Goal: Task Accomplishment & Management: Complete application form

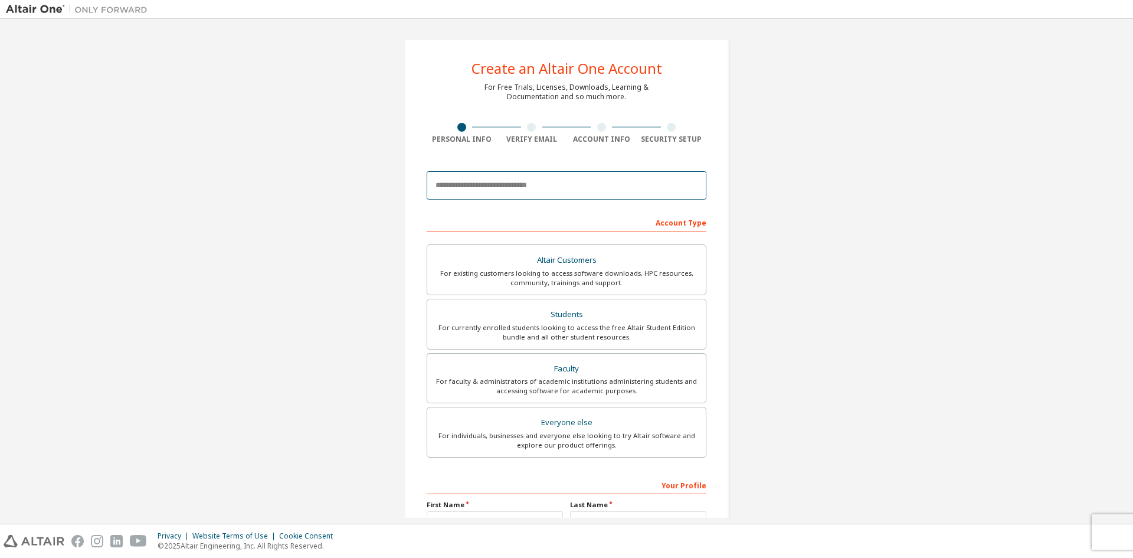
click at [554, 191] on input "email" at bounding box center [567, 185] width 280 height 28
drag, startPoint x: 844, startPoint y: 267, endPoint x: 834, endPoint y: 272, distance: 10.6
click at [844, 267] on div "Create an Altair One Account For Free Trials, Licenses, Downloads, Learning & D…" at bounding box center [566, 337] width 1121 height 625
click at [578, 194] on input "email" at bounding box center [567, 185] width 280 height 28
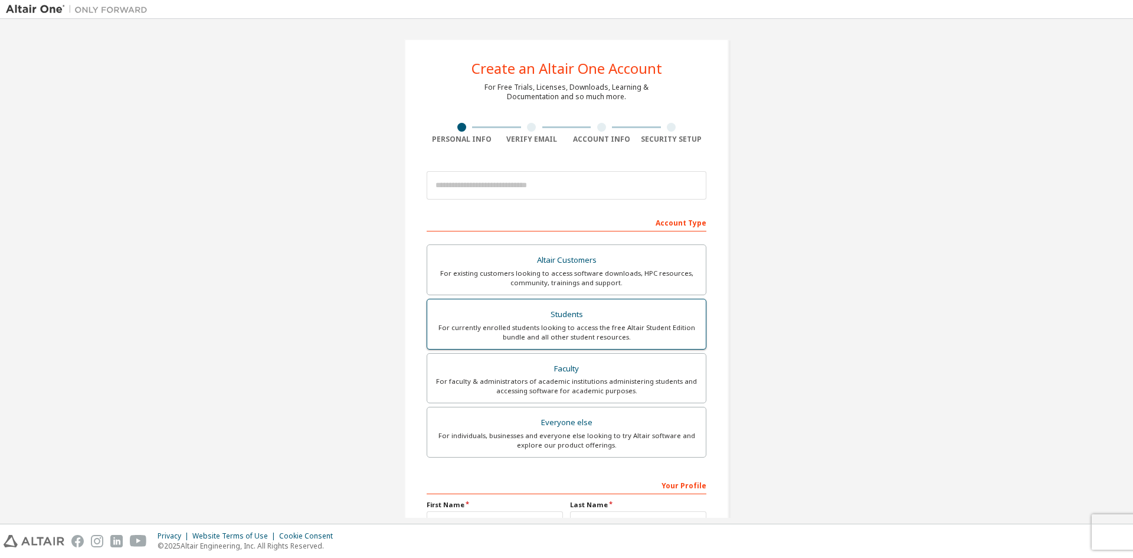
click at [633, 330] on div "For currently enrolled students looking to access the free Altair Student Editi…" at bounding box center [566, 332] width 264 height 19
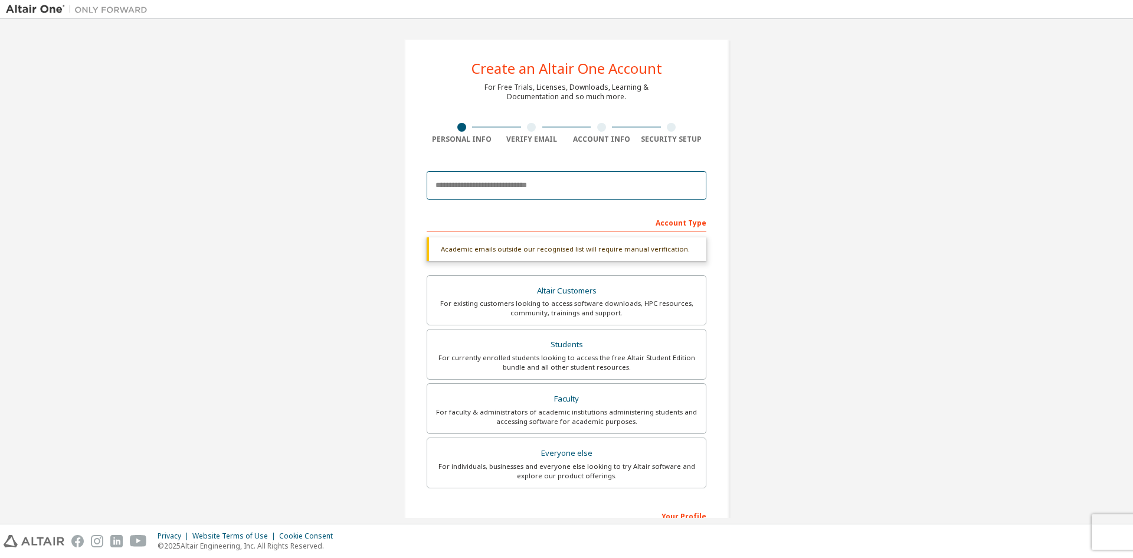
click at [588, 194] on input "email" at bounding box center [567, 185] width 280 height 28
click at [504, 182] on input "email" at bounding box center [567, 185] width 280 height 28
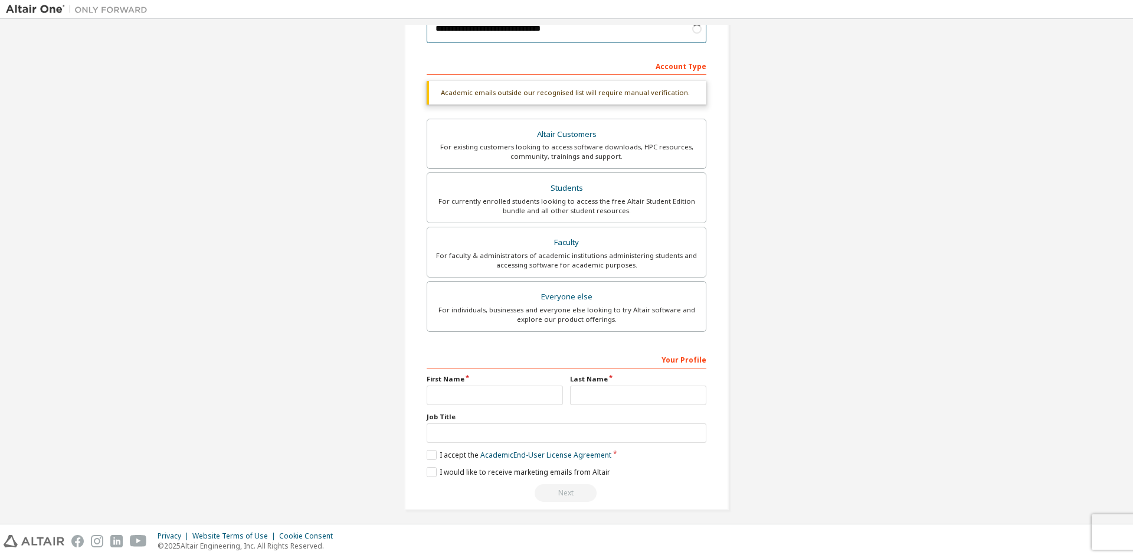
scroll to position [163, 0]
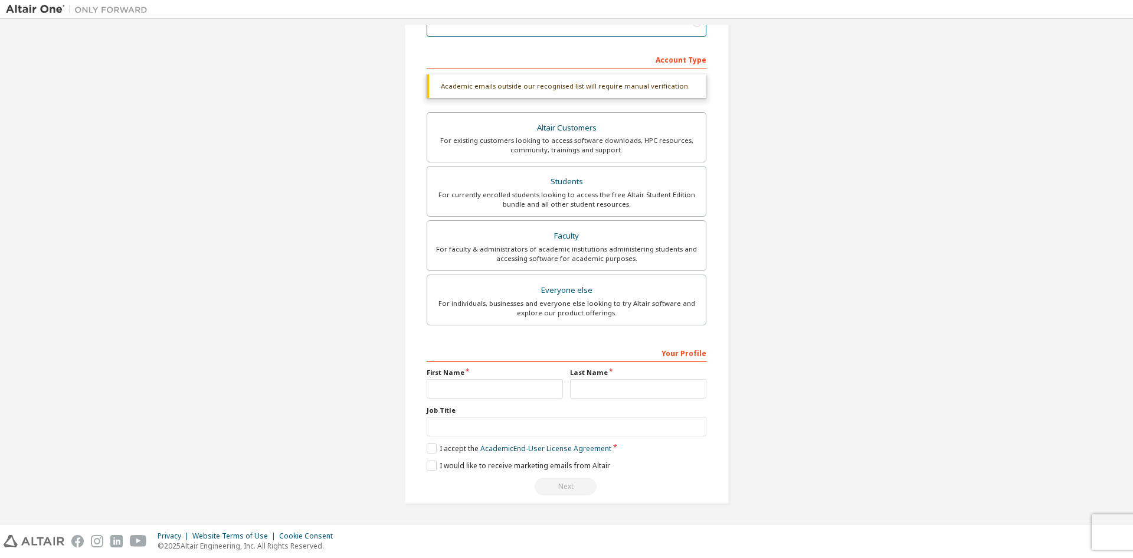
type input "**********"
click at [513, 379] on input "text" at bounding box center [495, 388] width 136 height 19
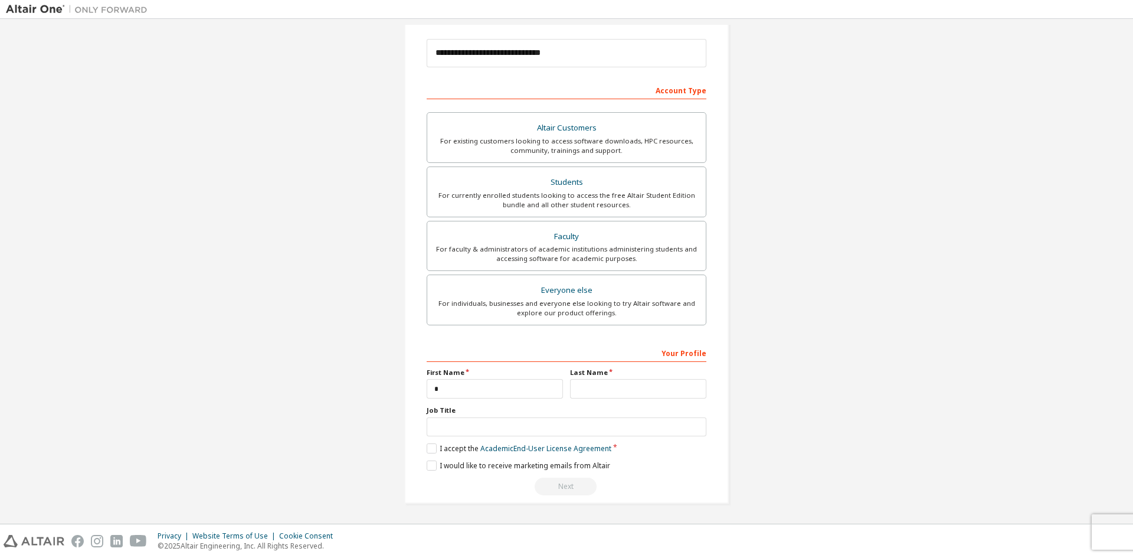
scroll to position [132, 0]
type input "**********"
click at [594, 393] on input "text" at bounding box center [638, 388] width 136 height 19
type input "**********"
click at [548, 419] on input "text" at bounding box center [567, 426] width 280 height 19
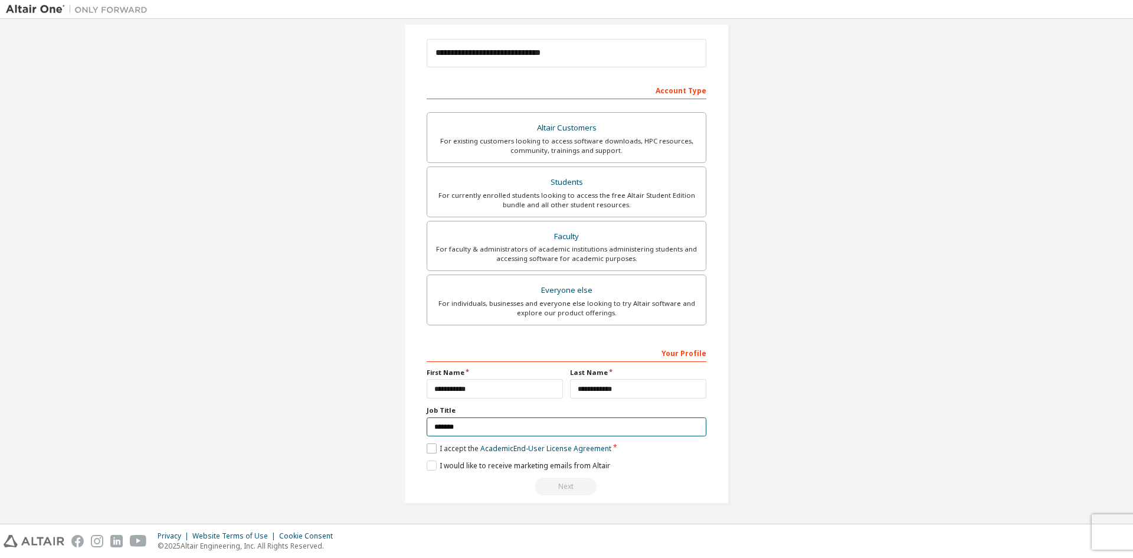
type input "*******"
click at [429, 445] on label "I accept the Academic End-User License Agreement" at bounding box center [519, 448] width 185 height 10
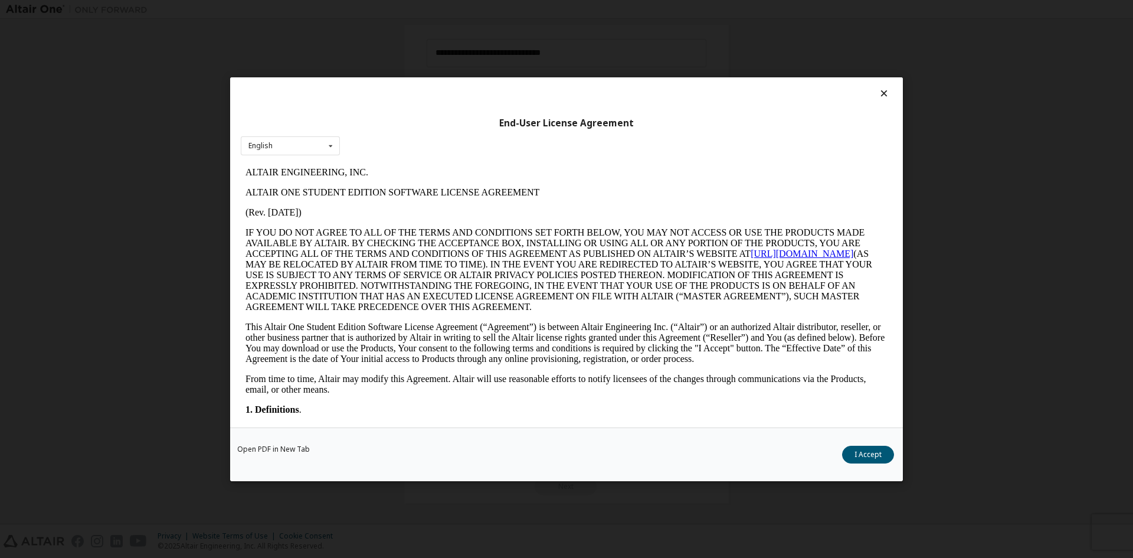
scroll to position [0, 0]
click at [858, 457] on button "I Accept" at bounding box center [868, 454] width 52 height 18
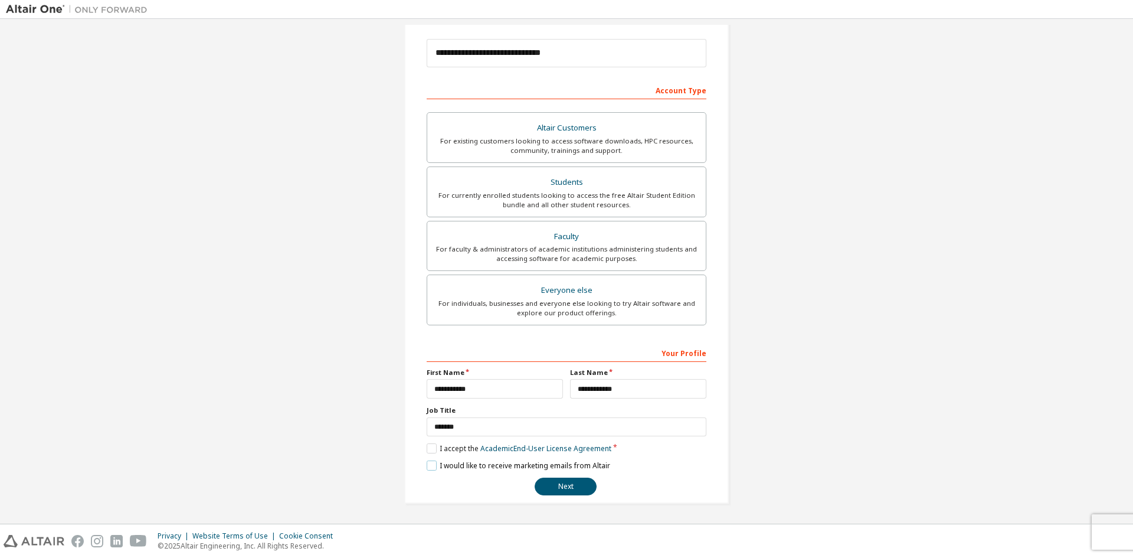
click at [432, 463] on label "I would like to receive marketing emails from Altair" at bounding box center [518, 465] width 183 height 10
click at [561, 490] on button "Next" at bounding box center [566, 486] width 62 height 18
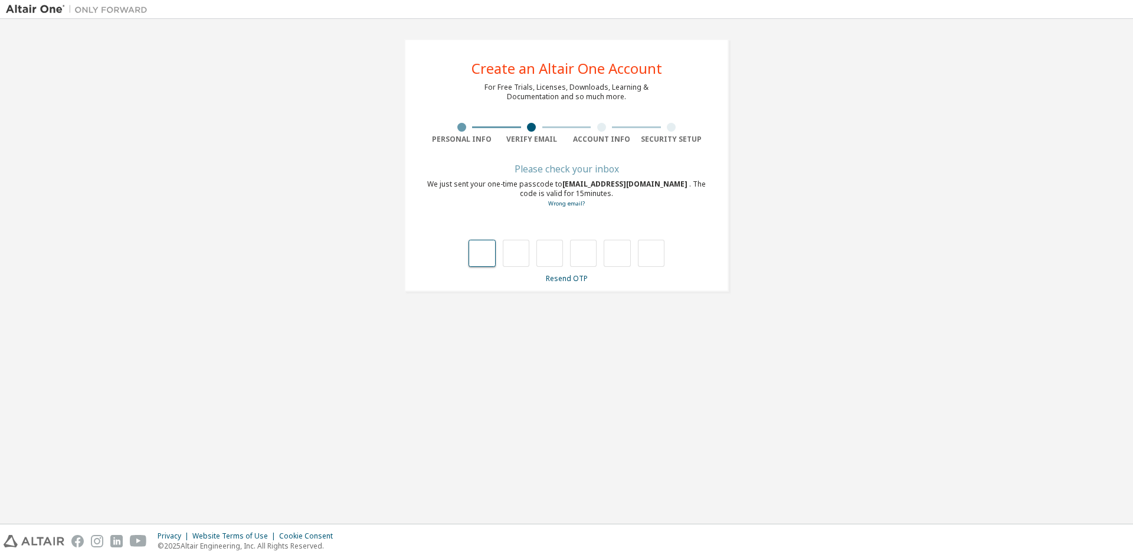
type input "*"
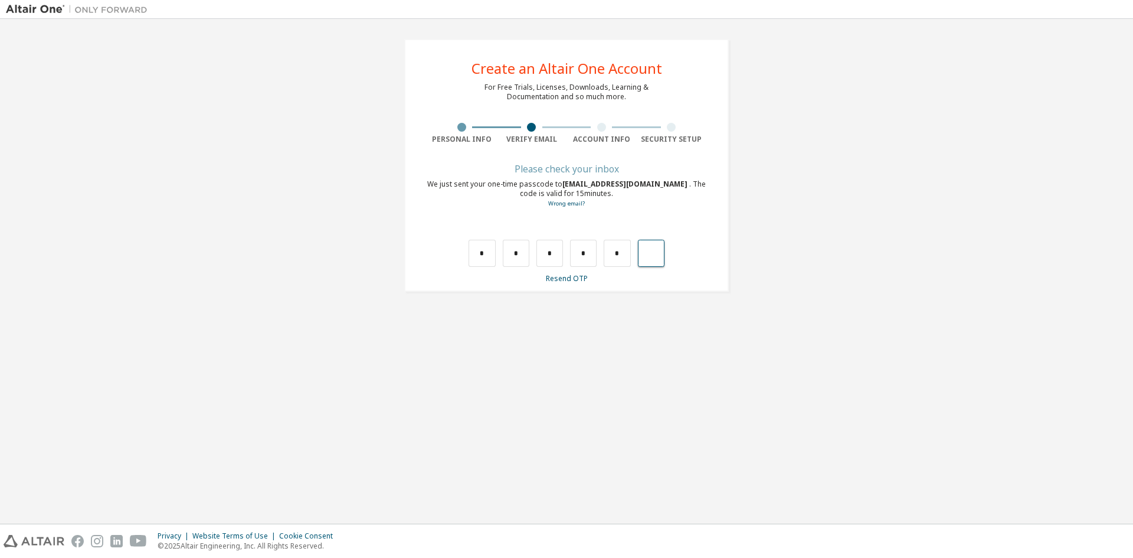
type input "*"
